Goal: Transaction & Acquisition: Purchase product/service

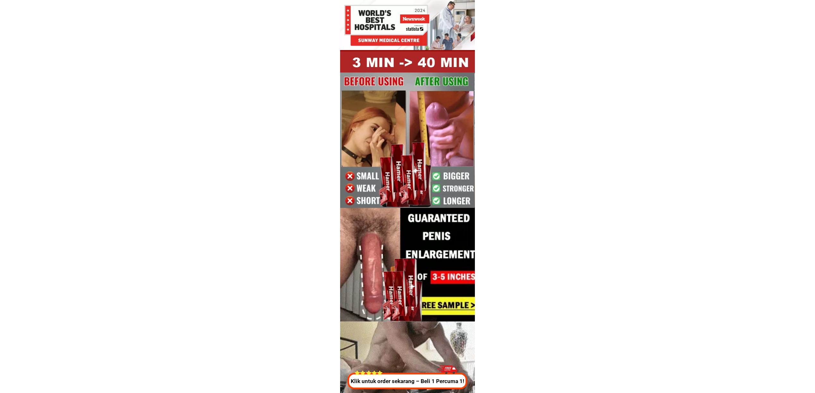
click at [442, 373] on div at bounding box center [447, 371] width 20 height 18
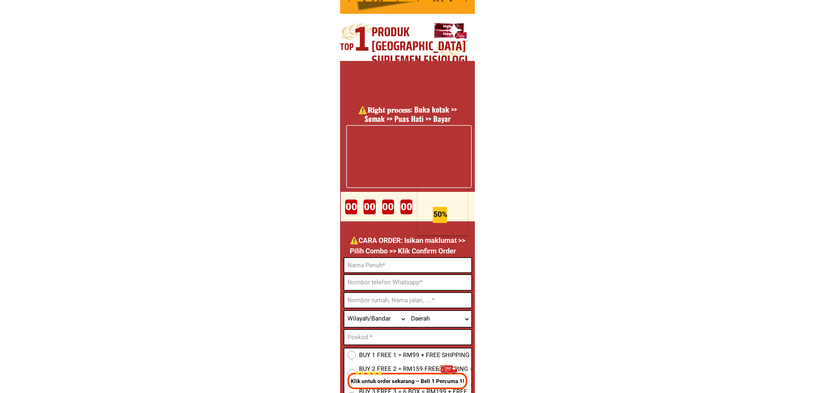
scroll to position [2386, 0]
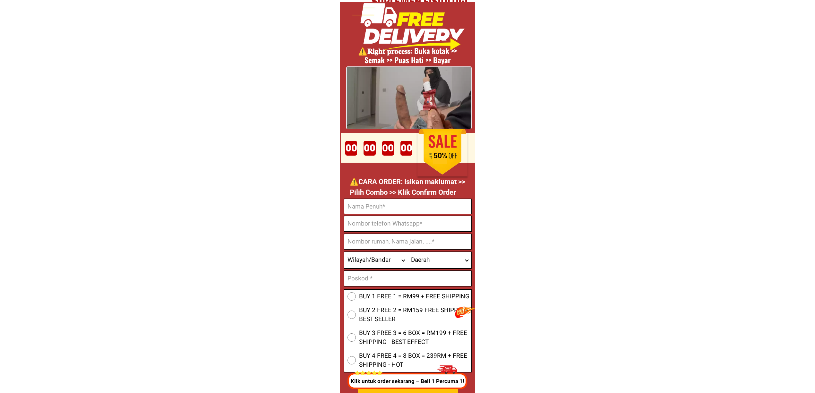
click at [384, 225] on input "Input phone_number" at bounding box center [407, 223] width 127 height 15
paste input "0143063137"
type input "0143063137"
click at [396, 210] on input "Input full_name" at bounding box center [407, 206] width 127 height 14
paste input "Abass Abu Bakar"
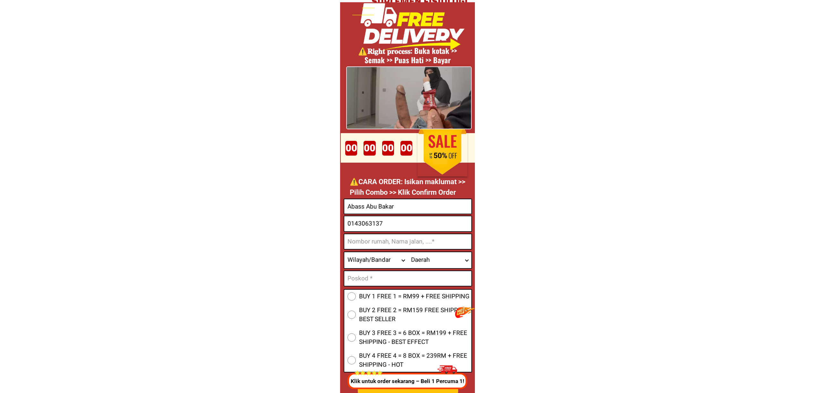
type input "Abass Abu Bakar"
click at [368, 232] on form "BUY 1 FREE 1 = RM99 + FREE SHIPPING BUY 2 FREE 2 = RM159 FREE SHIPPING - BEST S…" at bounding box center [408, 309] width 128 height 220
click at [456, 234] on input "Input address" at bounding box center [407, 241] width 127 height 15
paste input "No 2 [STREET_ADDRESS] wp"
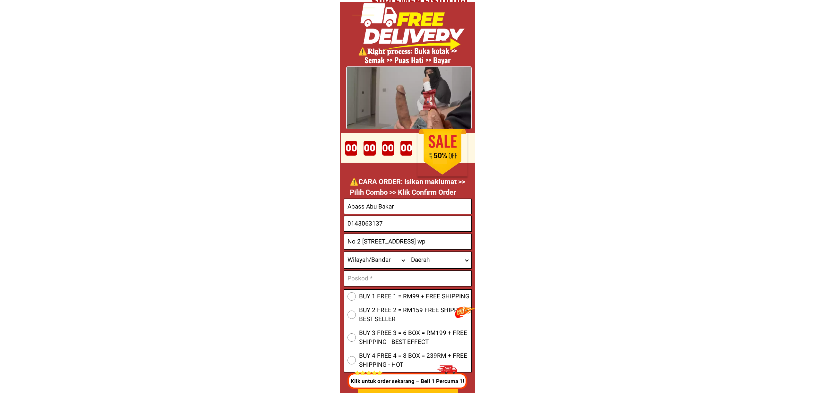
type input "No 2 [STREET_ADDRESS] wp"
click at [394, 216] on input "0143063137" at bounding box center [407, 223] width 127 height 15
click at [399, 210] on input "Abass Abu Bakar" at bounding box center [407, 206] width 127 height 14
paste input ""Abass [PERSON_NAME]. Berapa hari sampai Adek callbDulu"
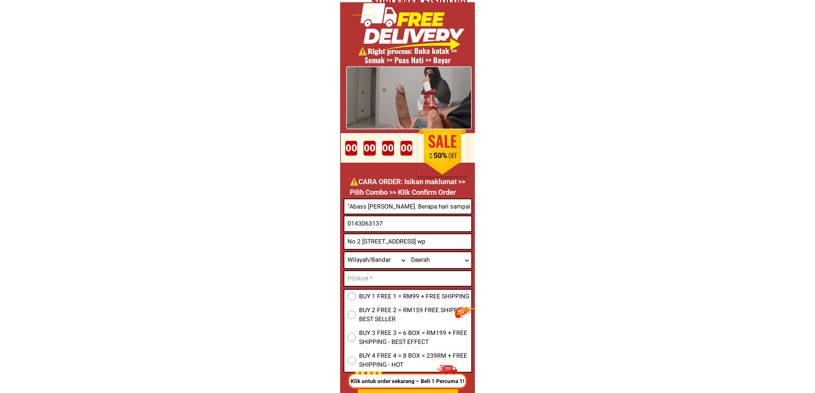
scroll to position [0, 21]
type input ""Abass [PERSON_NAME]. Berapa hari sampai Adek callbDulu"
drag, startPoint x: 412, startPoint y: 276, endPoint x: 421, endPoint y: 277, distance: 8.8
click at [413, 276] on input "Input text_input_1" at bounding box center [407, 278] width 127 height 15
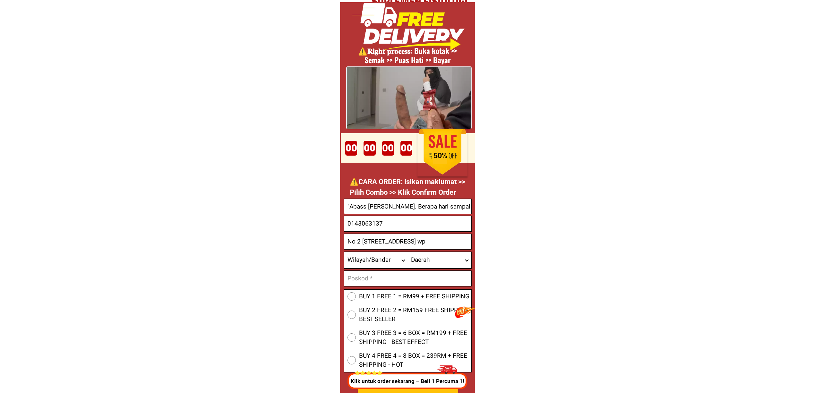
paste input "68100"
click at [392, 268] on select "Wilayah/[GEOGRAPHIC_DATA] [GEOGRAPHIC_DATA] [GEOGRAPHIC_DATA] [GEOGRAPHIC_DATA]…" at bounding box center [376, 260] width 64 height 16
click at [392, 271] on input "68100" at bounding box center [407, 278] width 127 height 15
paste input ""[GEOGRAPHIC_DATA] Selasa n"
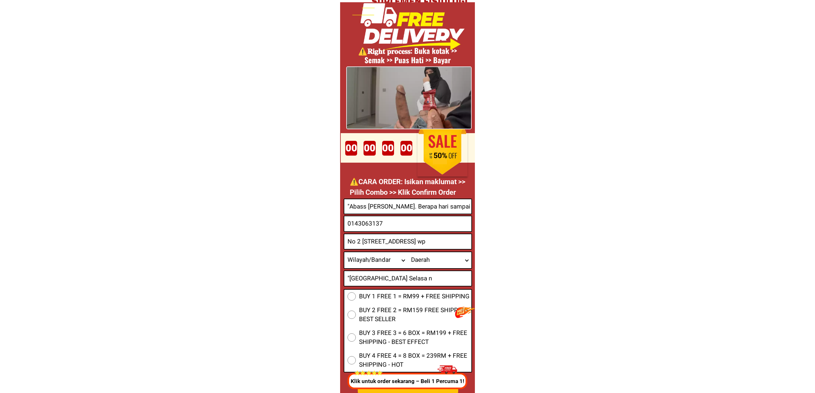
click at [352, 277] on input ""[GEOGRAPHIC_DATA] Selasa n" at bounding box center [407, 278] width 127 height 15
type input "[GEOGRAPHIC_DATA] Selasa n"
click at [441, 248] on input "No 2 [STREET_ADDRESS] wp" at bounding box center [407, 241] width 127 height 15
click at [385, 257] on select "Wilayah/[GEOGRAPHIC_DATA] [GEOGRAPHIC_DATA] [GEOGRAPHIC_DATA] [GEOGRAPHIC_DATA]…" at bounding box center [376, 260] width 64 height 16
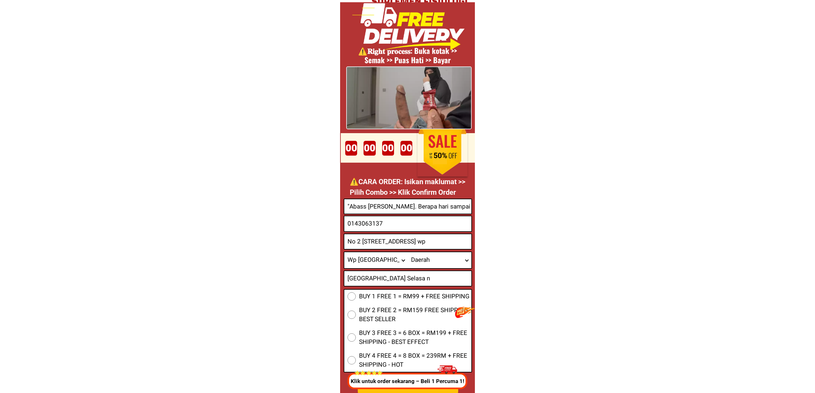
click at [344, 252] on select "Wilayah/[GEOGRAPHIC_DATA] [GEOGRAPHIC_DATA] [GEOGRAPHIC_DATA] [GEOGRAPHIC_DATA]…" at bounding box center [376, 260] width 64 height 16
click at [418, 258] on select "Daerah [GEOGRAPHIC_DATA] [GEOGRAPHIC_DATA] [GEOGRAPHIC_DATA] [GEOGRAPHIC_DATA] …" at bounding box center [440, 260] width 64 height 16
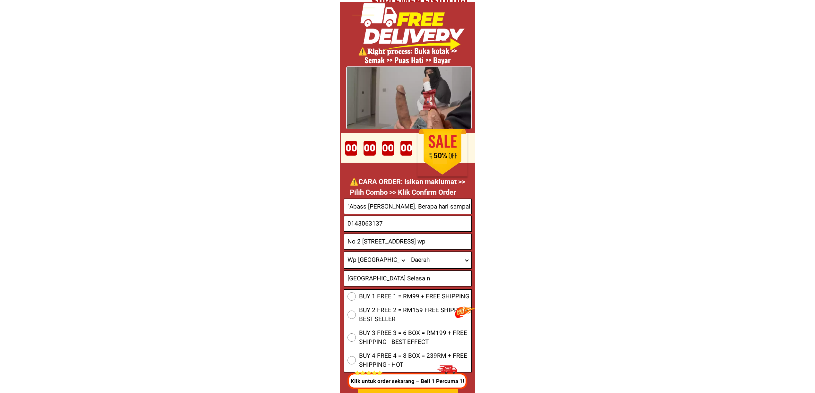
click at [399, 256] on select "Wilayah/[GEOGRAPHIC_DATA] [GEOGRAPHIC_DATA] [GEOGRAPHIC_DATA] [GEOGRAPHIC_DATA]…" at bounding box center [376, 260] width 64 height 16
click at [344, 252] on select "Wilayah/[GEOGRAPHIC_DATA] [GEOGRAPHIC_DATA] [GEOGRAPHIC_DATA] [GEOGRAPHIC_DATA]…" at bounding box center [376, 260] width 64 height 16
click at [415, 254] on select "Daerah [GEOGRAPHIC_DATA]" at bounding box center [440, 260] width 64 height 16
click at [418, 256] on select "Daerah [GEOGRAPHIC_DATA]" at bounding box center [440, 260] width 64 height 16
click at [388, 257] on select "Wilayah/[GEOGRAPHIC_DATA] [GEOGRAPHIC_DATA] [GEOGRAPHIC_DATA] [GEOGRAPHIC_DATA]…" at bounding box center [376, 260] width 64 height 16
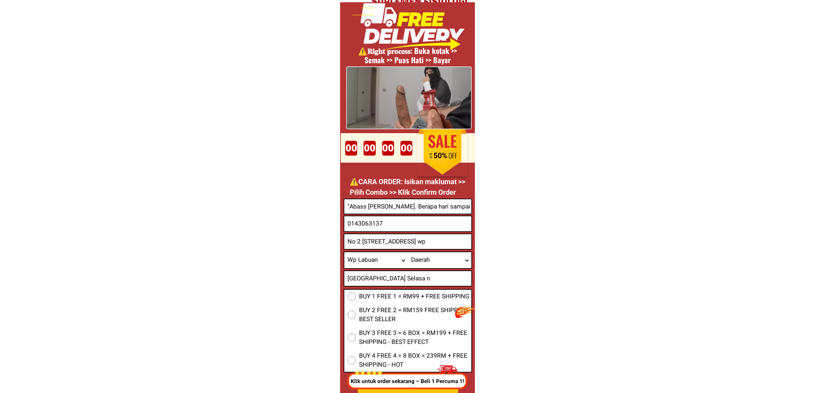
click at [344, 252] on select "Wilayah/[GEOGRAPHIC_DATA] [GEOGRAPHIC_DATA] [GEOGRAPHIC_DATA] [GEOGRAPHIC_DATA]…" at bounding box center [376, 260] width 64 height 16
click at [381, 260] on select "Wilayah/[GEOGRAPHIC_DATA] [GEOGRAPHIC_DATA] [GEOGRAPHIC_DATA] [GEOGRAPHIC_DATA]…" at bounding box center [376, 260] width 64 height 16
click at [344, 252] on select "Wilayah/[GEOGRAPHIC_DATA] [GEOGRAPHIC_DATA] [GEOGRAPHIC_DATA] [GEOGRAPHIC_DATA]…" at bounding box center [376, 260] width 64 height 16
click at [411, 266] on select "Daerah [GEOGRAPHIC_DATA]" at bounding box center [440, 260] width 64 height 16
drag, startPoint x: 411, startPoint y: 266, endPoint x: 407, endPoint y: 265, distance: 4.0
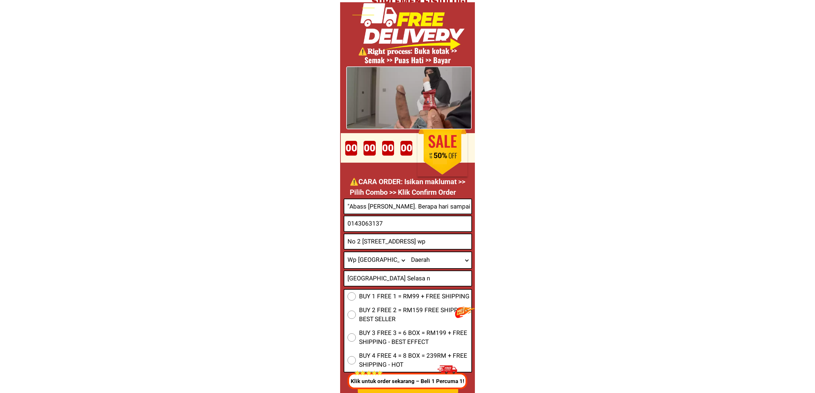
click at [411, 266] on select "Daerah [GEOGRAPHIC_DATA]" at bounding box center [440, 260] width 64 height 16
click at [379, 258] on select "Wilayah/[GEOGRAPHIC_DATA] [GEOGRAPHIC_DATA] [GEOGRAPHIC_DATA] [GEOGRAPHIC_DATA]…" at bounding box center [376, 260] width 64 height 16
click at [344, 252] on select "Wilayah/[GEOGRAPHIC_DATA] [GEOGRAPHIC_DATA] [GEOGRAPHIC_DATA] [GEOGRAPHIC_DATA]…" at bounding box center [376, 260] width 64 height 16
click at [402, 262] on select "Wilayah/[GEOGRAPHIC_DATA] [GEOGRAPHIC_DATA] [GEOGRAPHIC_DATA] [GEOGRAPHIC_DATA]…" at bounding box center [376, 260] width 64 height 16
click at [413, 262] on select "Daerah Ajil Al Muktatfi Billah Shah Ayer Puteh Besut [GEOGRAPHIC_DATA] [GEOGRAP…" at bounding box center [440, 260] width 64 height 16
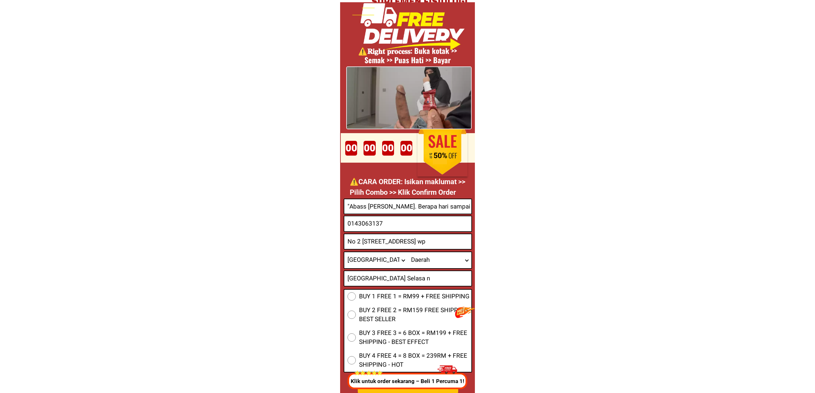
click at [377, 253] on select "Wilayah/[GEOGRAPHIC_DATA] [GEOGRAPHIC_DATA] [GEOGRAPHIC_DATA] [GEOGRAPHIC_DATA]…" at bounding box center [376, 260] width 64 height 16
click at [438, 279] on input "[GEOGRAPHIC_DATA] Selasa n" at bounding box center [407, 278] width 127 height 15
click at [438, 280] on input "[GEOGRAPHIC_DATA] Selasa n" at bounding box center [407, 278] width 127 height 15
click at [396, 266] on select "Wilayah/[GEOGRAPHIC_DATA] [GEOGRAPHIC_DATA] [GEOGRAPHIC_DATA] [GEOGRAPHIC_DATA]…" at bounding box center [376, 260] width 64 height 16
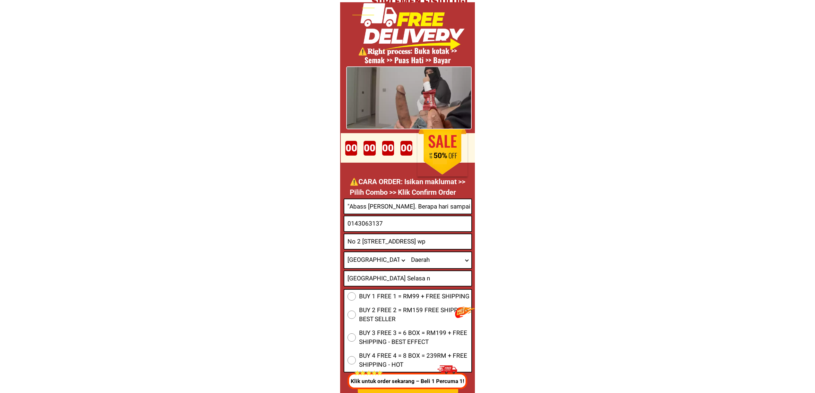
select select "60_R2932285"
click at [344, 252] on select "Wilayah/[GEOGRAPHIC_DATA] [GEOGRAPHIC_DATA] [GEOGRAPHIC_DATA] [GEOGRAPHIC_DATA]…" at bounding box center [376, 260] width 64 height 16
click at [424, 259] on select "Daerah Ampang [GEOGRAPHIC_DATA] [GEOGRAPHIC_DATA] [GEOGRAPHIC_DATA] [GEOGRAPHIC…" at bounding box center [440, 260] width 64 height 16
select select "60_R6000075"
click at [408, 252] on select "Daerah Ampang [GEOGRAPHIC_DATA] [GEOGRAPHIC_DATA] [GEOGRAPHIC_DATA] [GEOGRAPHIC…" at bounding box center [440, 260] width 64 height 16
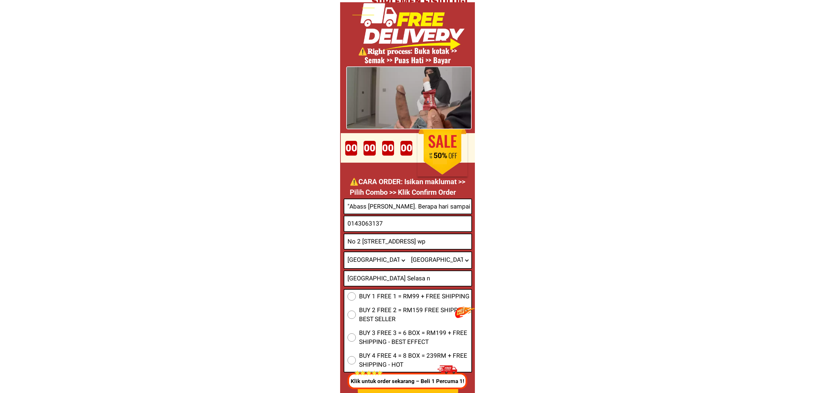
click at [443, 244] on input "No 2 [STREET_ADDRESS] wp" at bounding box center [407, 241] width 127 height 15
click at [432, 209] on input ""Abass [PERSON_NAME]. Berapa hari sampai Adek callbDulu" at bounding box center [407, 206] width 127 height 14
click at [348, 210] on input ""Abass [PERSON_NAME]. Berapa hari sampai Adek callbDulu" at bounding box center [407, 206] width 127 height 14
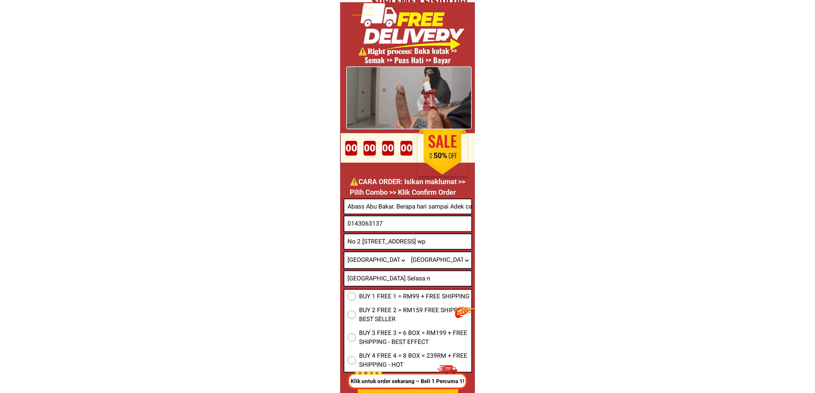
type input "Abass Abu Bakar. Berapa hari sampai Adek callbDulu"
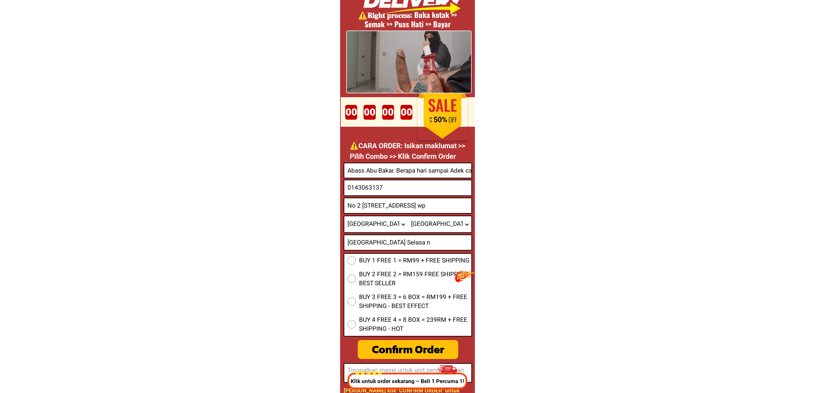
scroll to position [2514, 0]
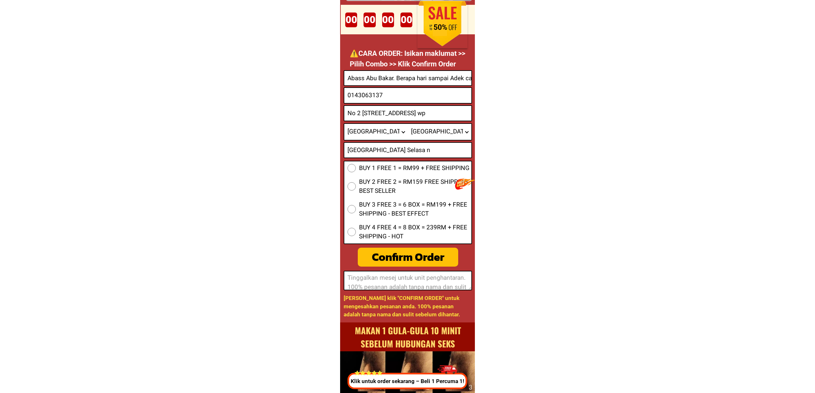
click at [381, 171] on span "BUY 1 FREE 1 = RM99 + FREE SHIPPING" at bounding box center [414, 168] width 110 height 9
click at [356, 171] on input "BUY 1 FREE 1 = RM99 + FREE SHIPPING" at bounding box center [351, 168] width 8 height 8
click at [419, 246] on form "BUY 1 FREE 1 = RM99 + FREE SHIPPING BUY 2 FREE 2 = RM159 FREE SHIPPING - BEST S…" at bounding box center [408, 180] width 128 height 220
click at [431, 264] on div "Confirm Order" at bounding box center [408, 257] width 100 height 17
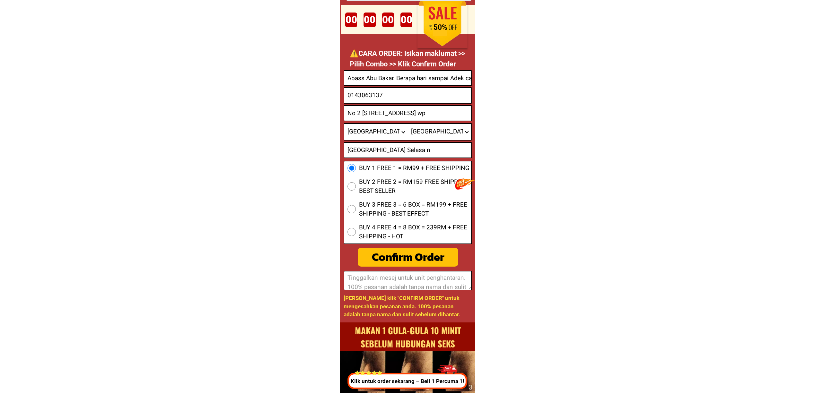
radio input "true"
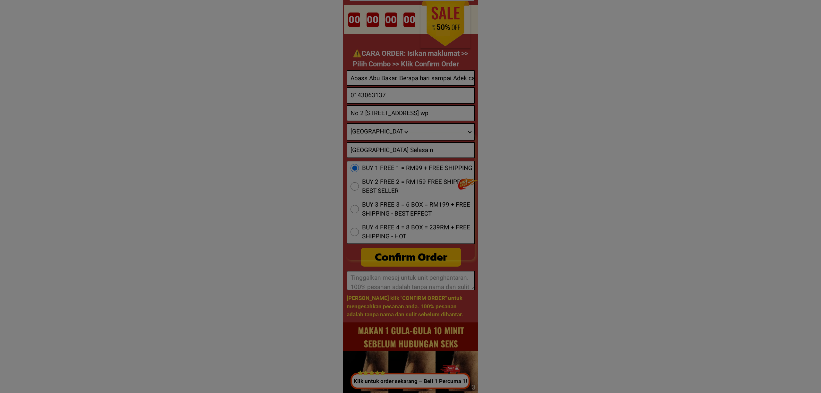
click at [259, 100] on div at bounding box center [410, 196] width 821 height 393
